Goal: Task Accomplishment & Management: Complete application form

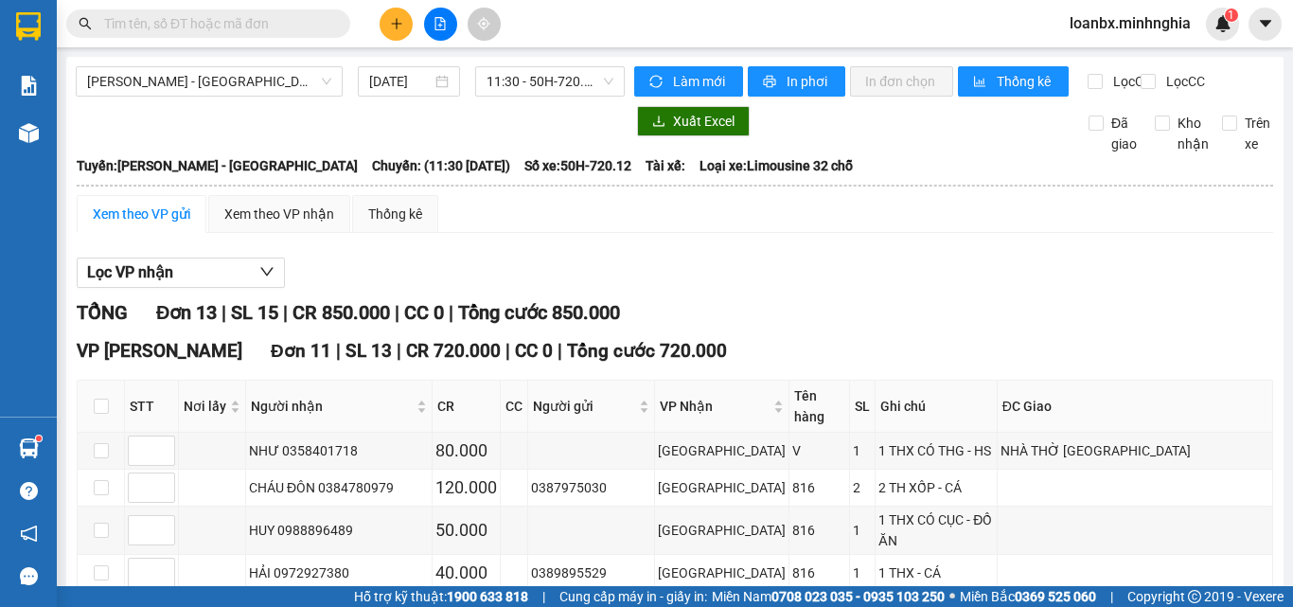
scroll to position [95, 0]
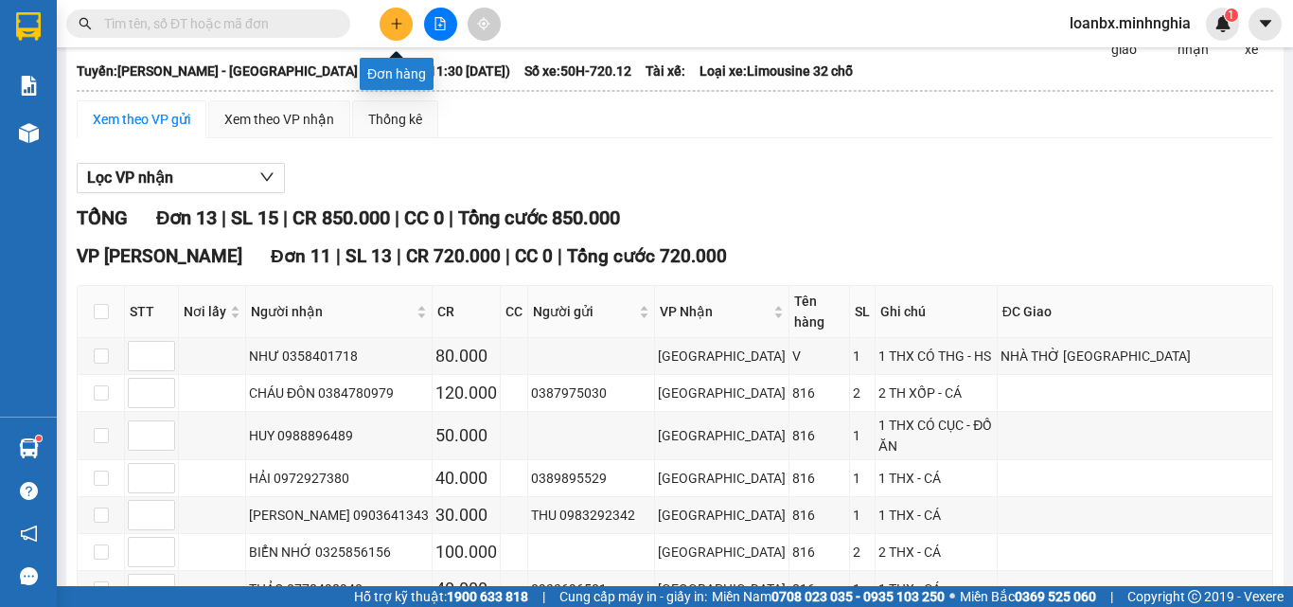
click at [385, 24] on button at bounding box center [396, 24] width 33 height 33
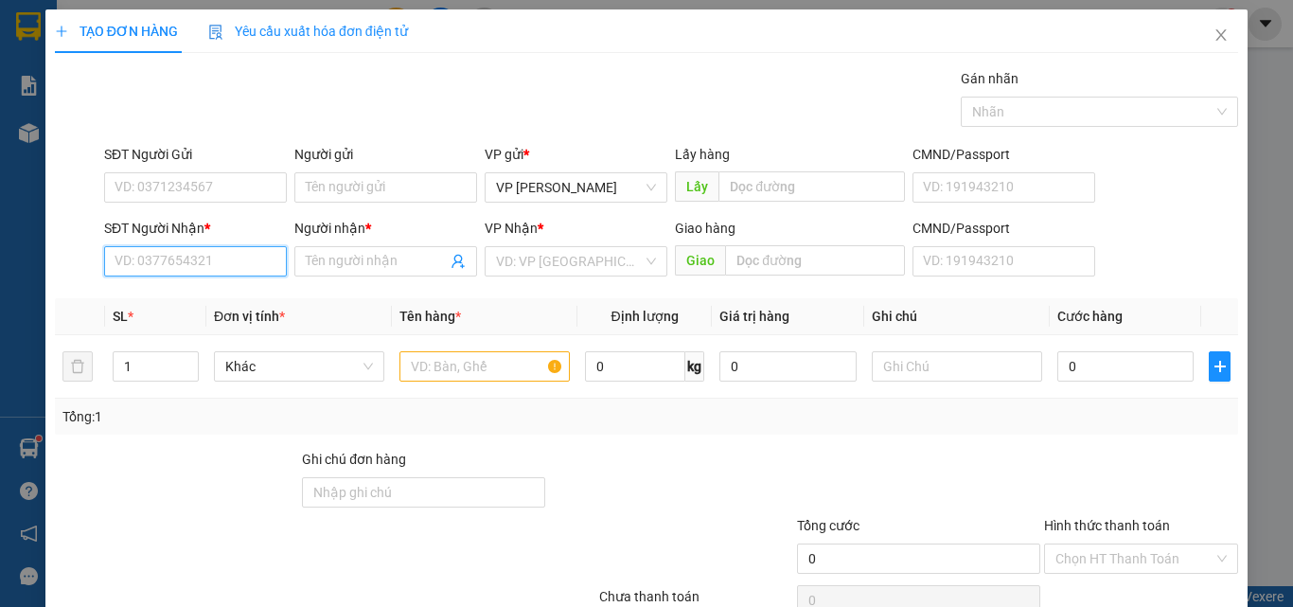
click at [160, 256] on input "SĐT Người Nhận *" at bounding box center [195, 261] width 183 height 30
click at [1214, 41] on icon "close" at bounding box center [1221, 34] width 15 height 15
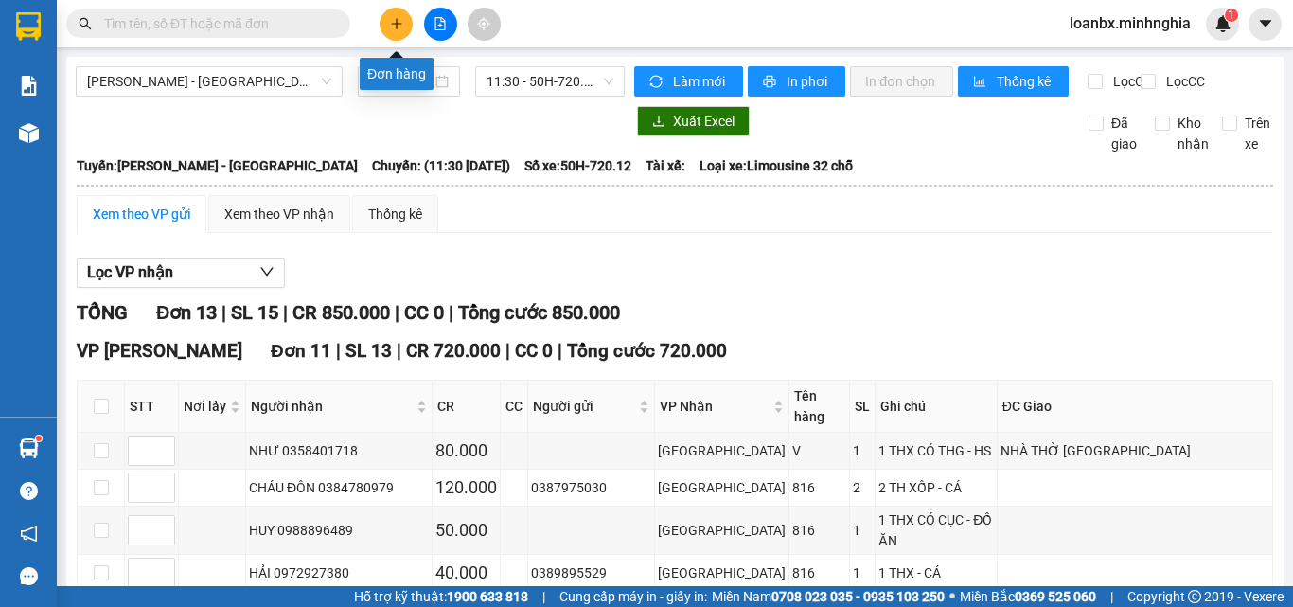
click at [399, 19] on icon "plus" at bounding box center [396, 23] width 13 height 13
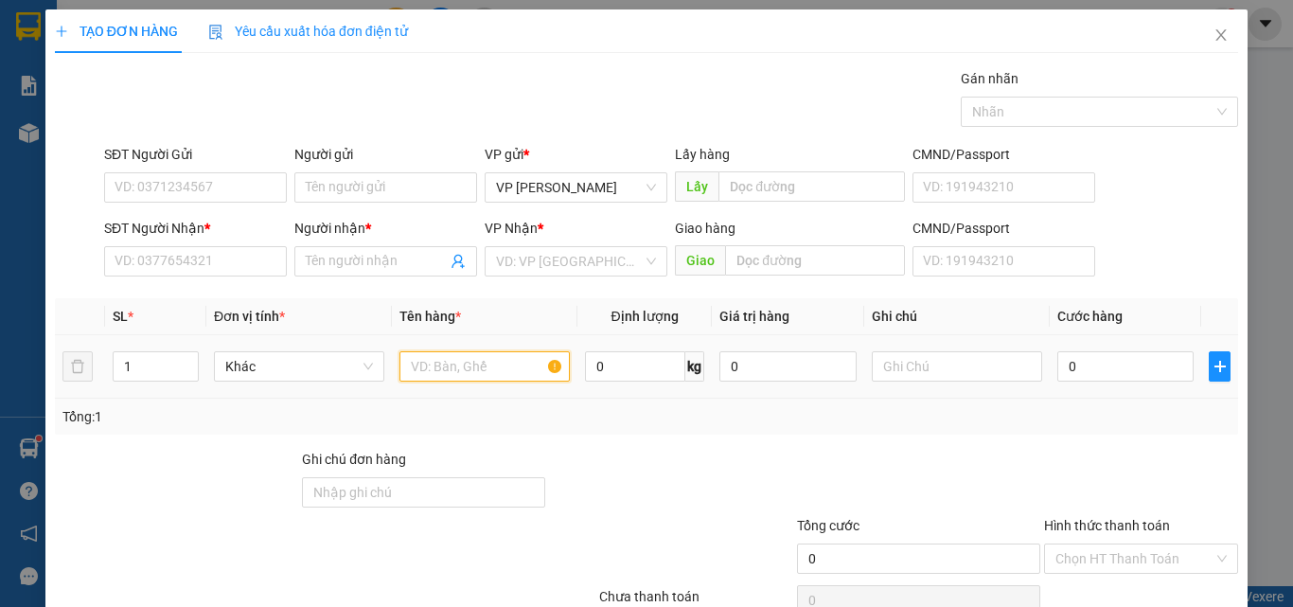
click at [435, 377] on input "text" at bounding box center [484, 366] width 170 height 30
type input "816"
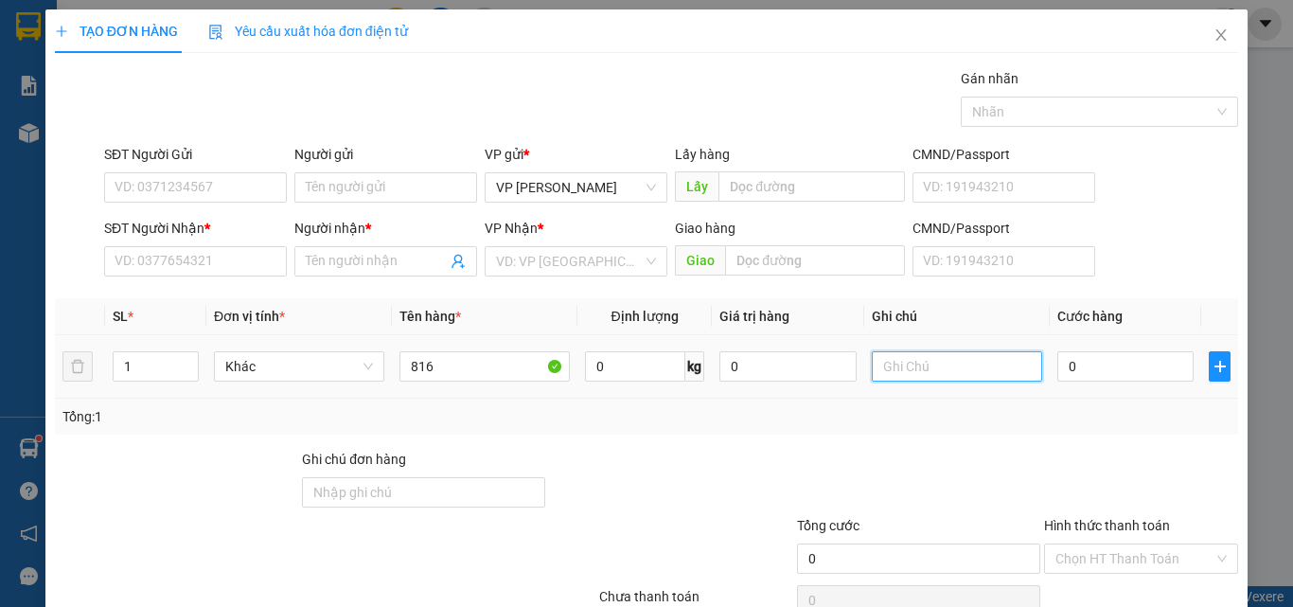
click at [894, 362] on input "text" at bounding box center [957, 366] width 170 height 30
drag, startPoint x: 897, startPoint y: 362, endPoint x: 875, endPoint y: 366, distance: 23.2
click at [875, 366] on input "text" at bounding box center [957, 366] width 170 height 30
drag, startPoint x: 935, startPoint y: 361, endPoint x: 884, endPoint y: 379, distance: 54.2
click at [884, 379] on input "1 thx -" at bounding box center [957, 366] width 170 height 30
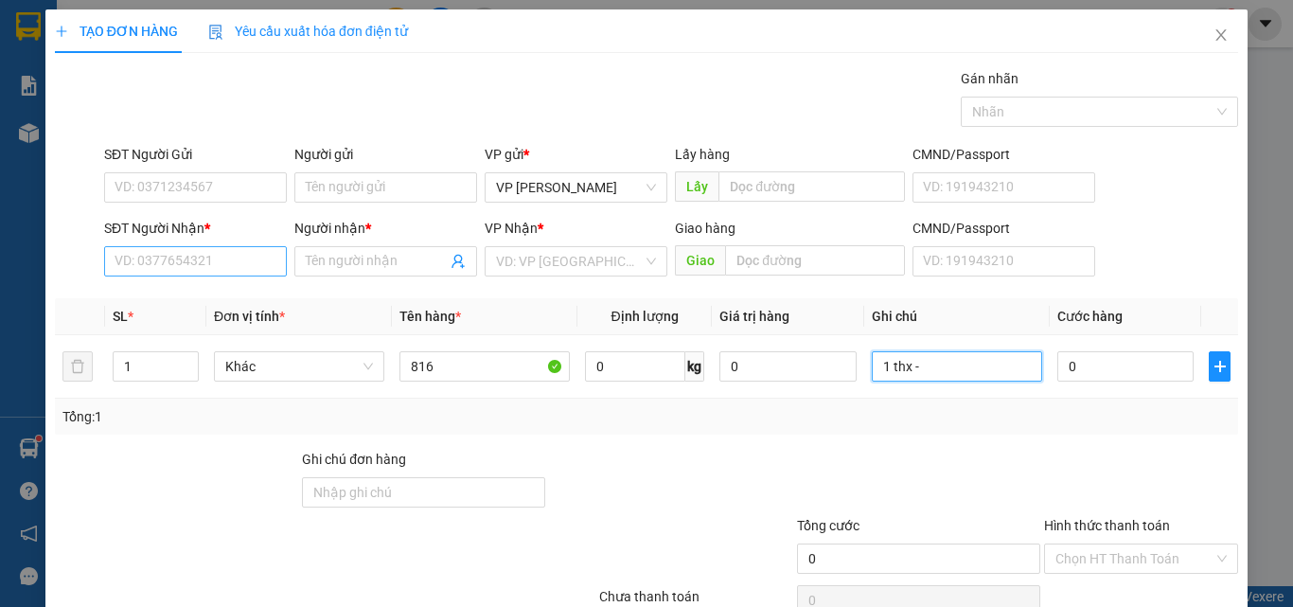
type input "1 thx -"
click at [153, 266] on input "SĐT Người Nhận *" at bounding box center [195, 261] width 183 height 30
click at [157, 264] on input "090657860" at bounding box center [195, 261] width 183 height 30
type input "0906575860"
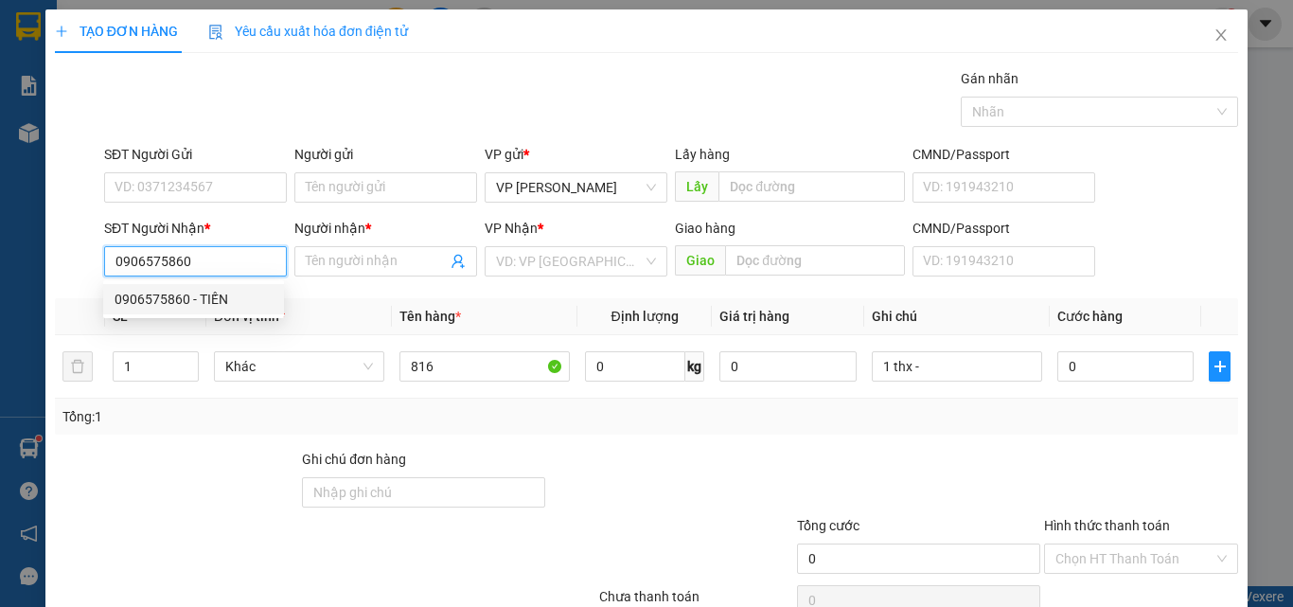
click at [217, 302] on div "0906575860 - TIẾN" at bounding box center [194, 299] width 158 height 21
type input "TIẾN"
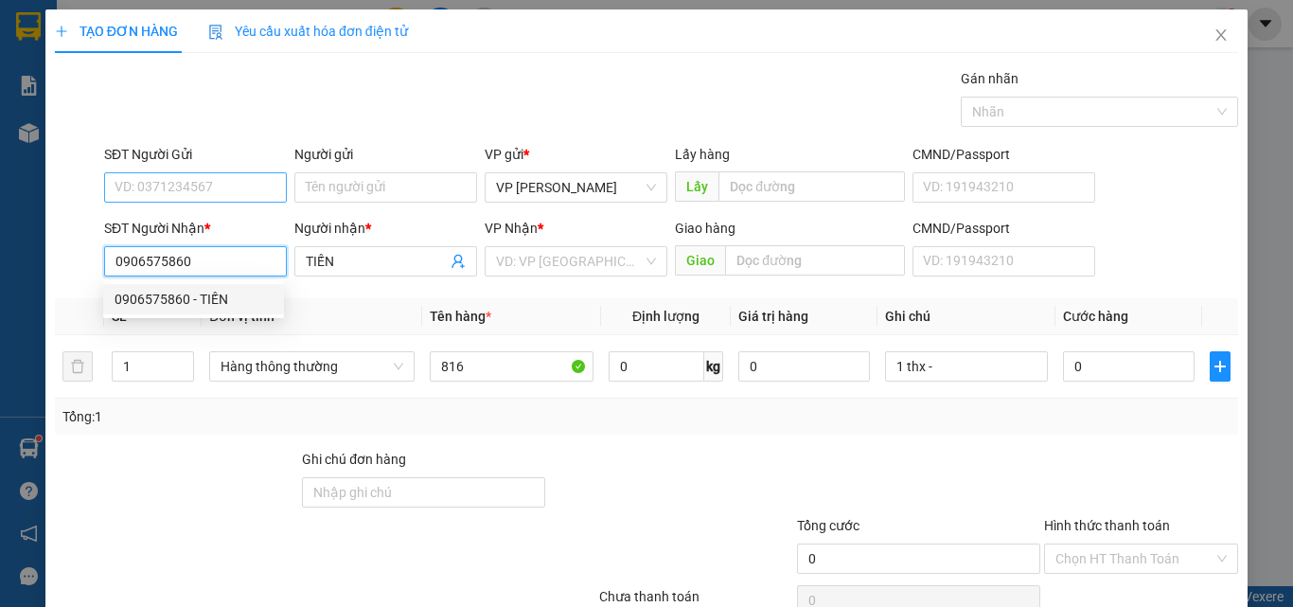
type input "0906575860"
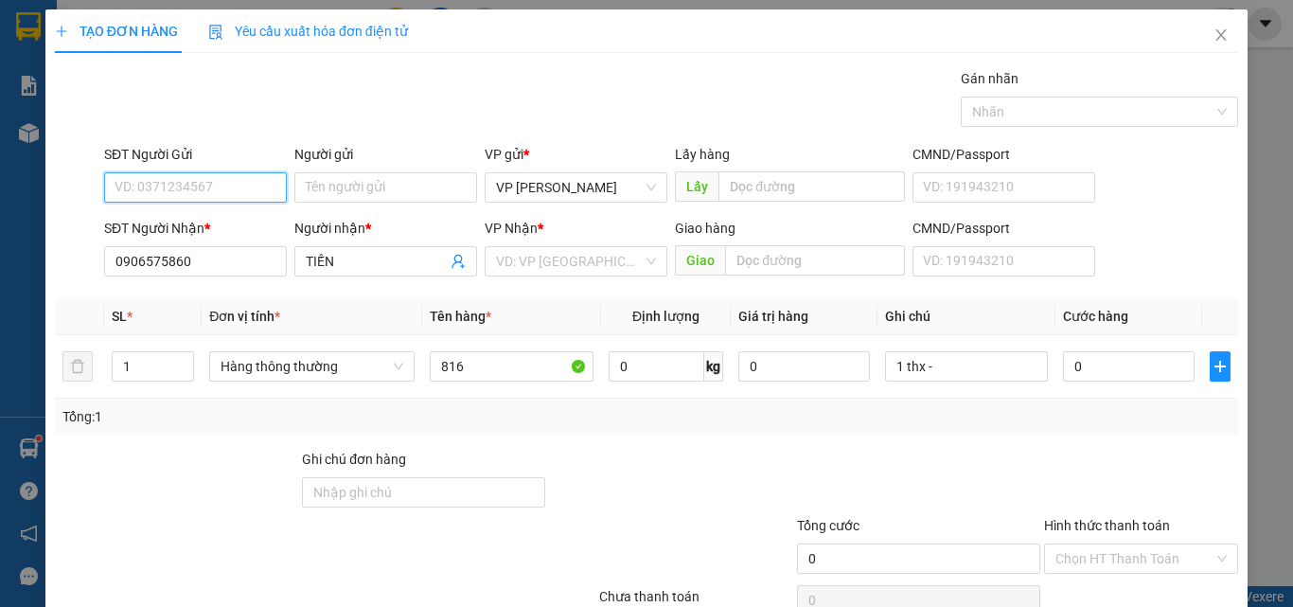
click at [204, 186] on input "SĐT Người Gửi" at bounding box center [195, 187] width 183 height 30
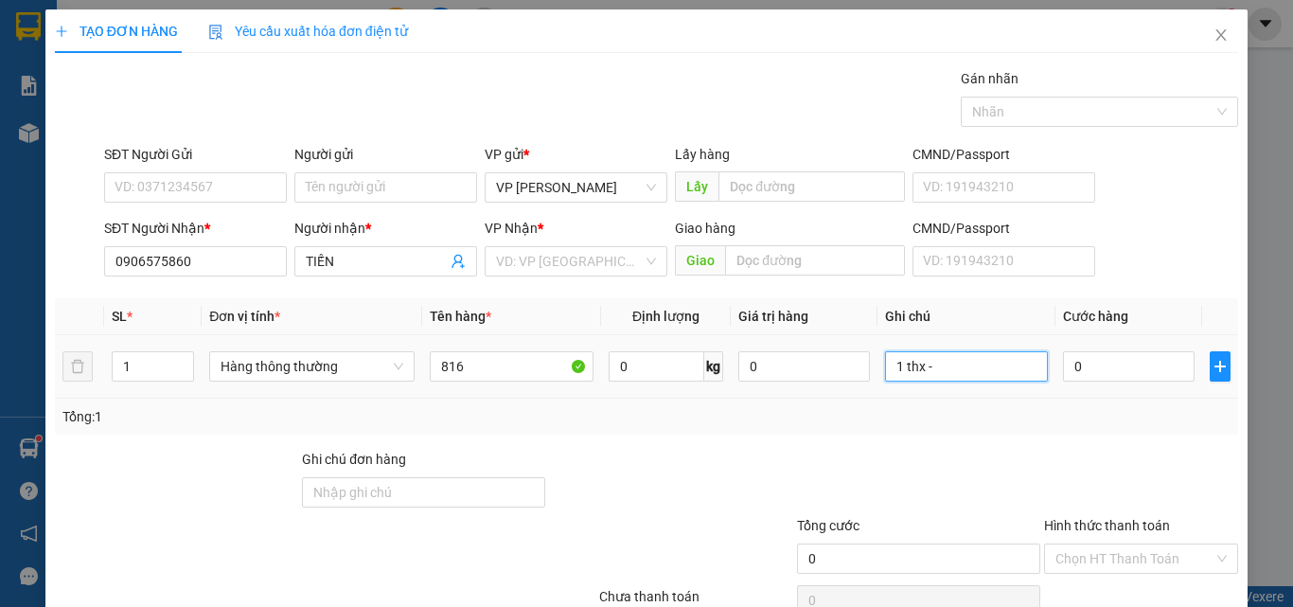
drag, startPoint x: 940, startPoint y: 373, endPoint x: 897, endPoint y: 384, distance: 45.0
click at [897, 384] on div "1 thx -" at bounding box center [967, 366] width 164 height 38
type input "1 THX - CÁ"
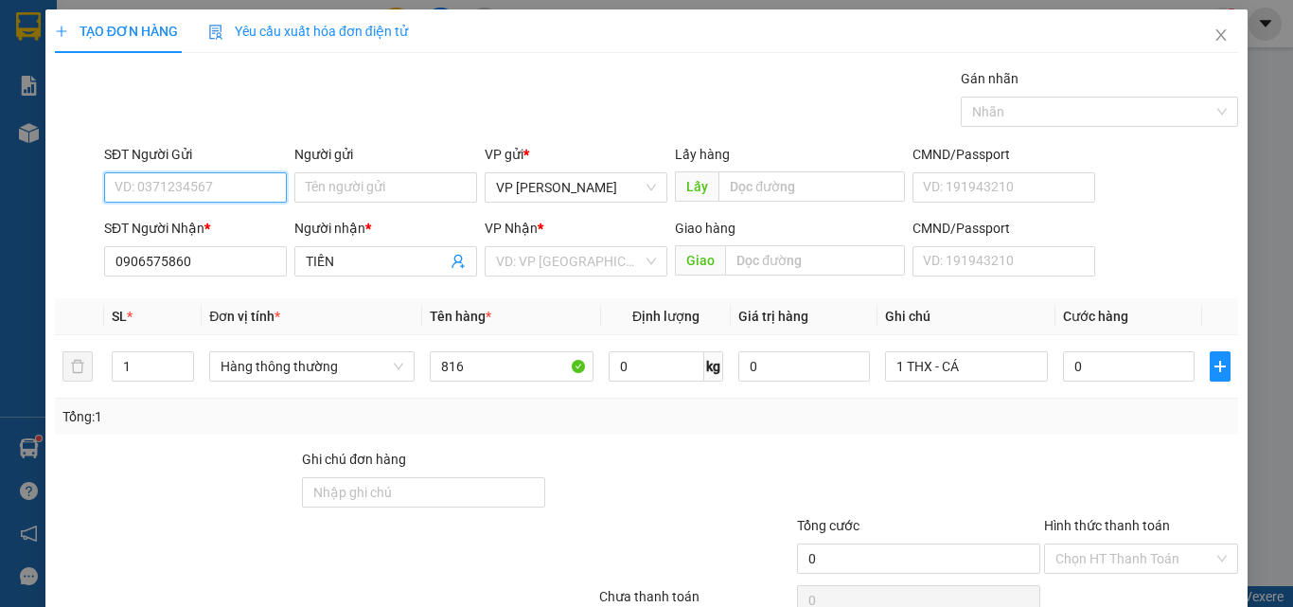
click at [174, 194] on input "SĐT Người Gửi" at bounding box center [195, 187] width 183 height 30
type input "0584271770"
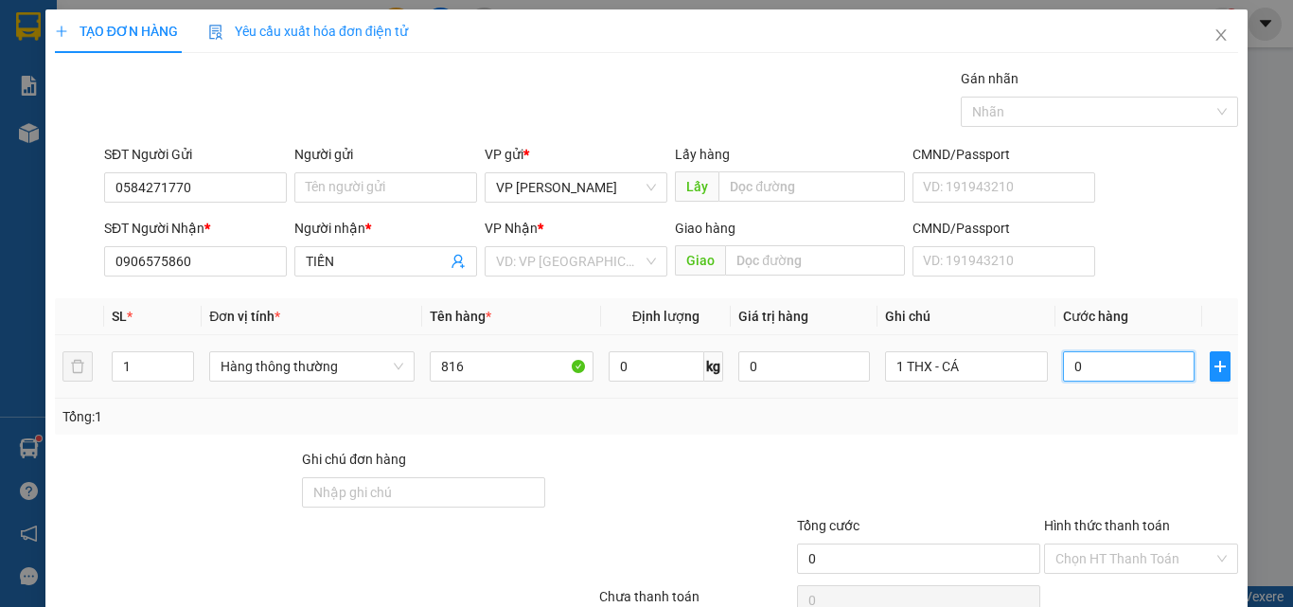
click at [1090, 368] on input "0" at bounding box center [1128, 366] width 131 height 30
type input "8"
type input "80"
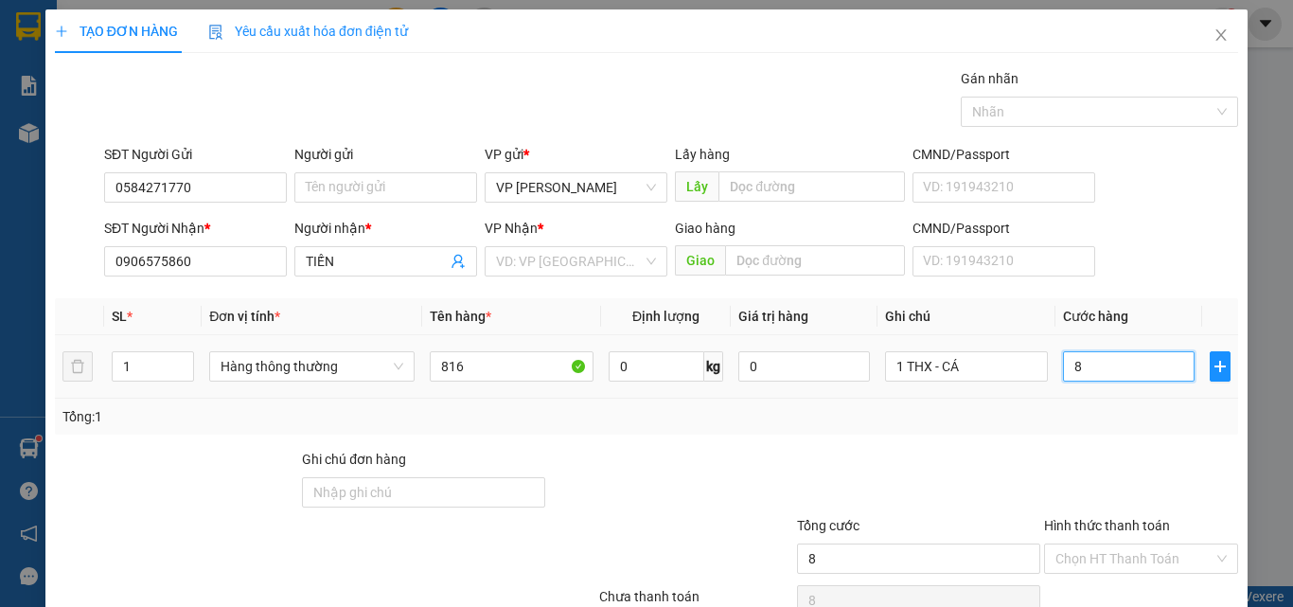
type input "80"
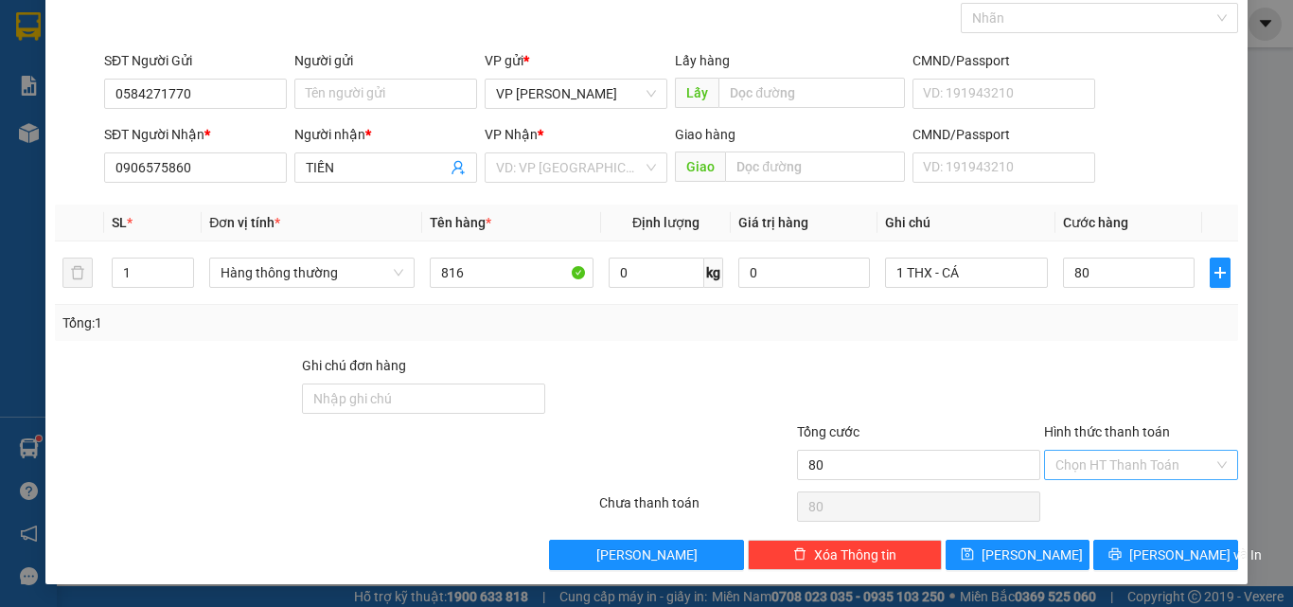
type input "80.000"
drag, startPoint x: 1136, startPoint y: 459, endPoint x: 1132, endPoint y: 470, distance: 12.0
click at [1133, 465] on input "Hình thức thanh toán" at bounding box center [1135, 465] width 158 height 28
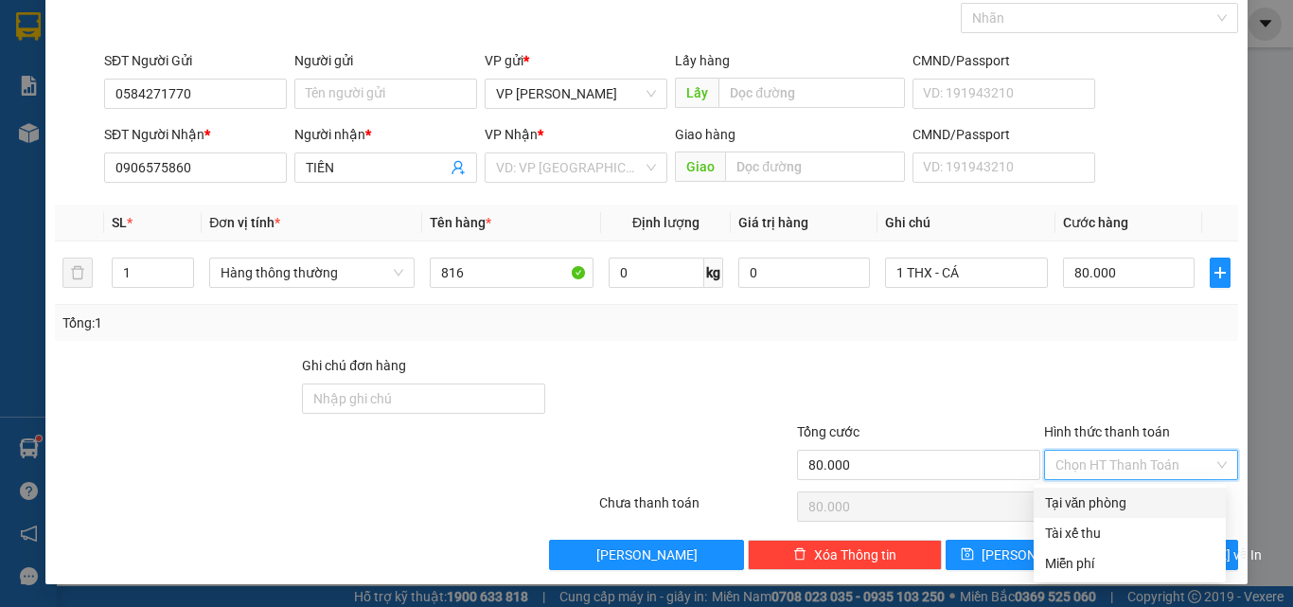
click at [1109, 515] on div "Tại văn phòng" at bounding box center [1130, 503] width 192 height 30
type input "0"
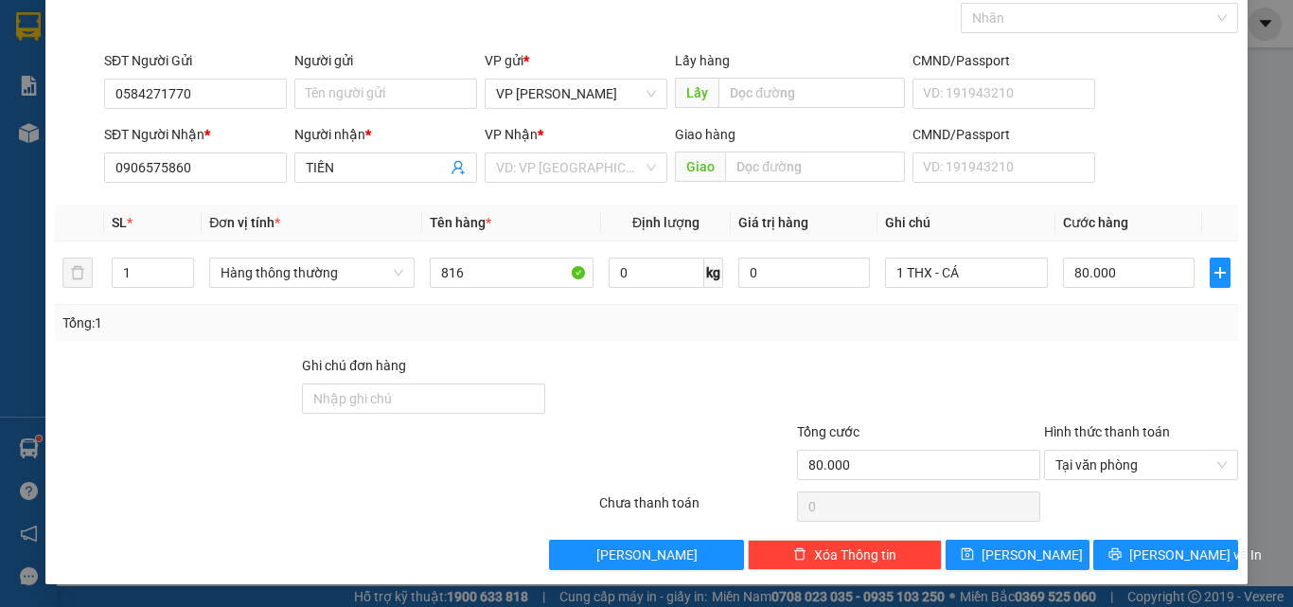
click at [1127, 537] on div "Transit Pickup Surcharge Ids Transit Deliver Surcharge Ids Transit Deliver Surc…" at bounding box center [646, 271] width 1183 height 595
click at [527, 168] on input "search" at bounding box center [569, 167] width 147 height 28
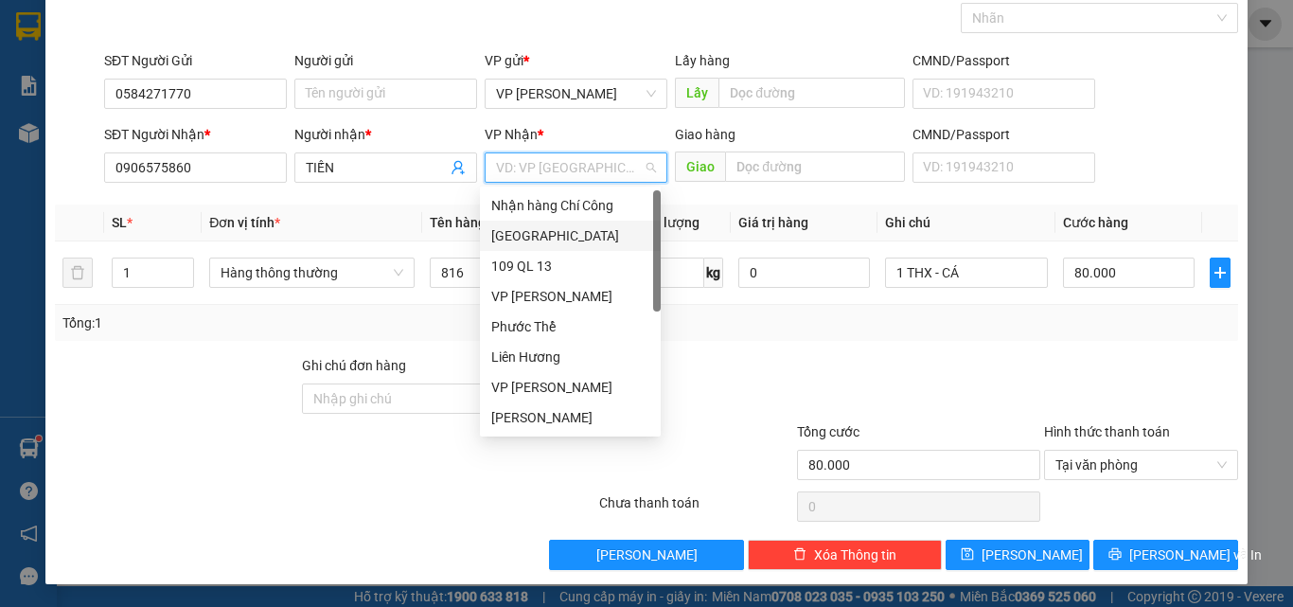
click at [524, 229] on div "[GEOGRAPHIC_DATA]" at bounding box center [570, 235] width 158 height 21
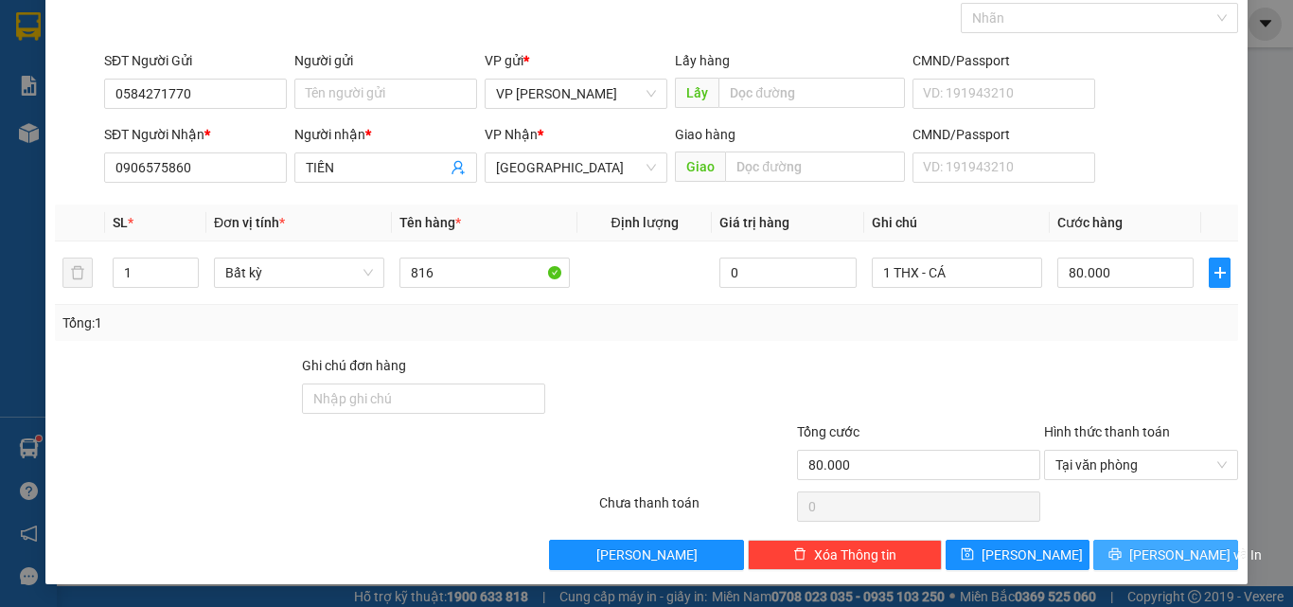
click at [1155, 544] on span "[PERSON_NAME] và In" at bounding box center [1195, 554] width 133 height 21
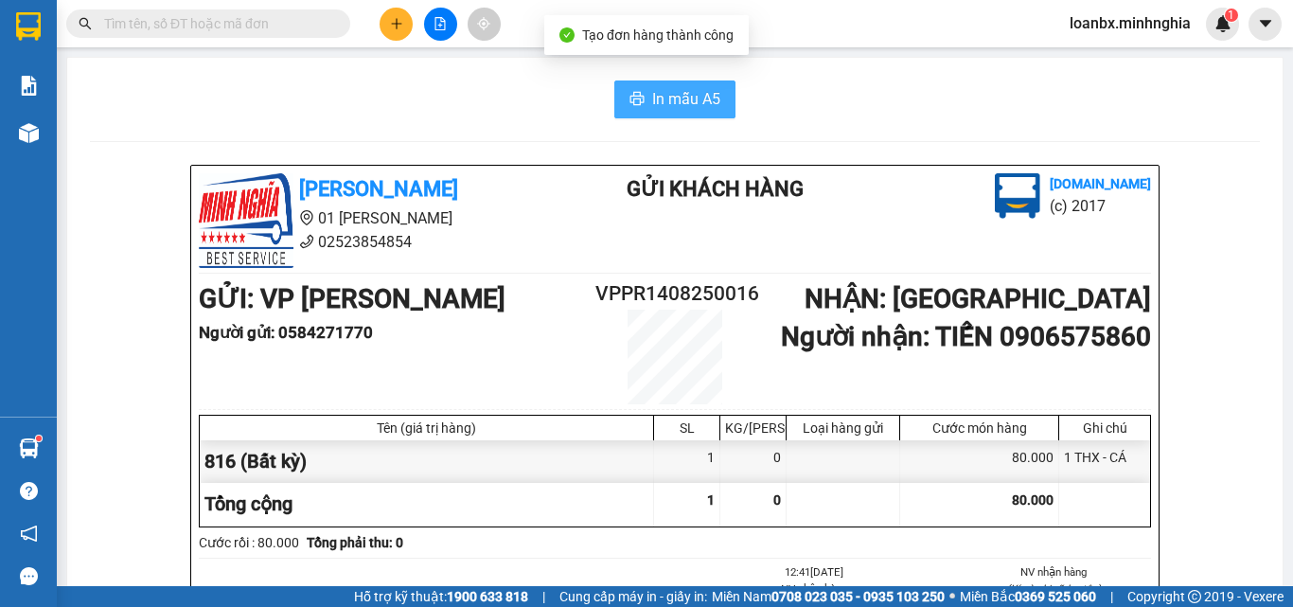
click at [694, 103] on span "In mẫu A5" at bounding box center [686, 99] width 68 height 24
drag, startPoint x: 645, startPoint y: 105, endPoint x: 658, endPoint y: 118, distance: 18.7
click at [652, 107] on span "In mẫu A5" at bounding box center [686, 99] width 68 height 24
